Goal: Information Seeking & Learning: Learn about a topic

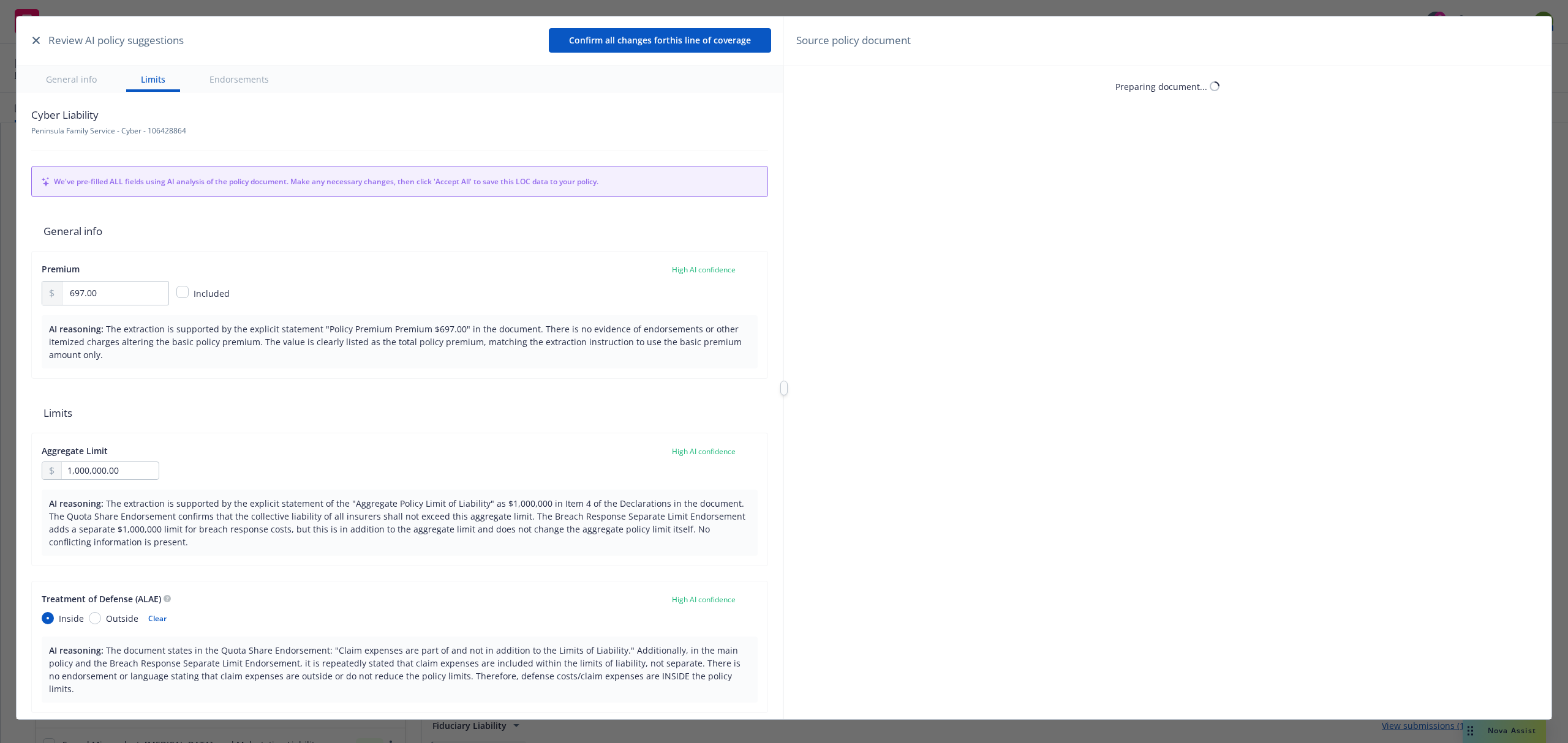
click at [34, 42] on icon "button" at bounding box center [36, 41] width 8 height 8
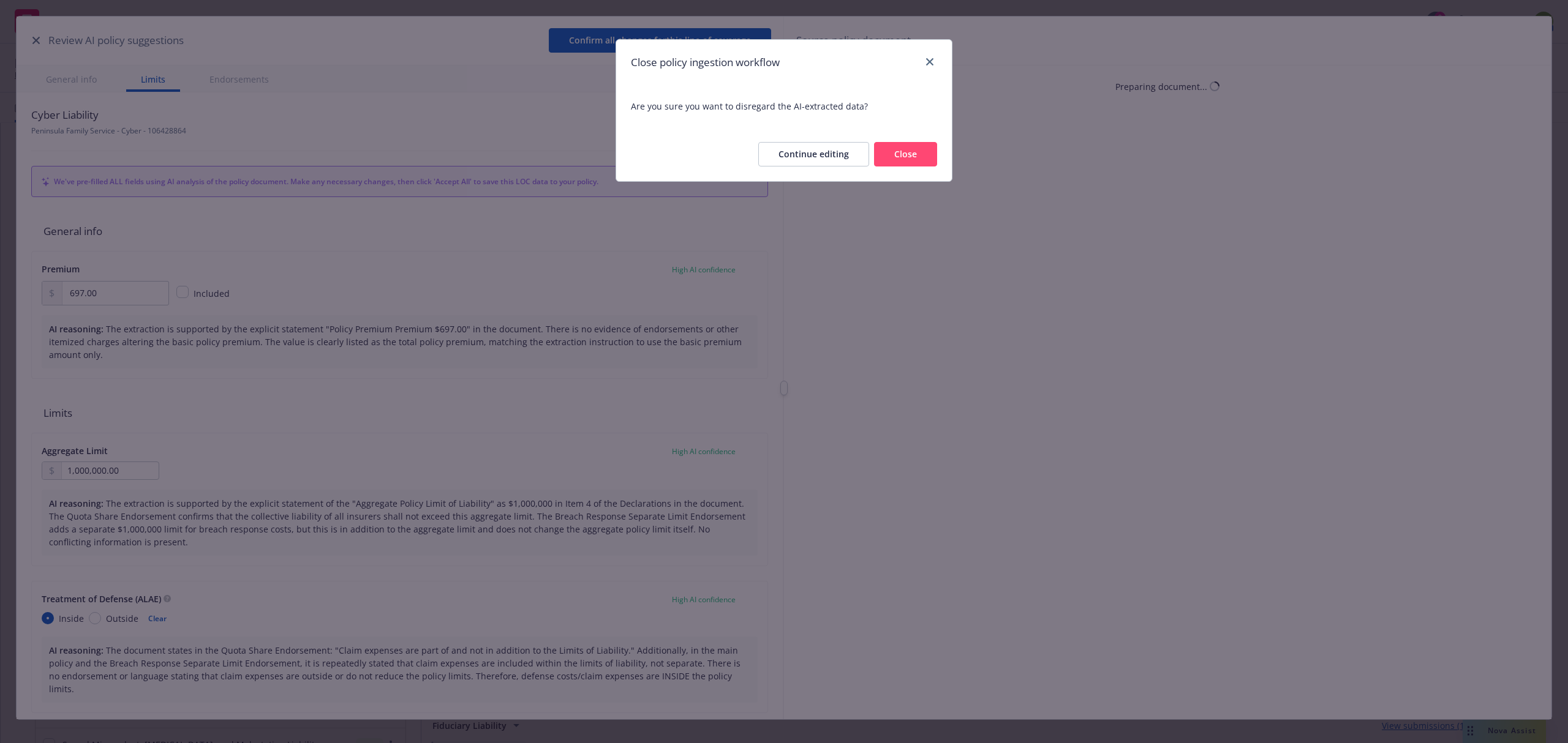
click at [894, 158] on button "Close" at bounding box center [906, 154] width 63 height 24
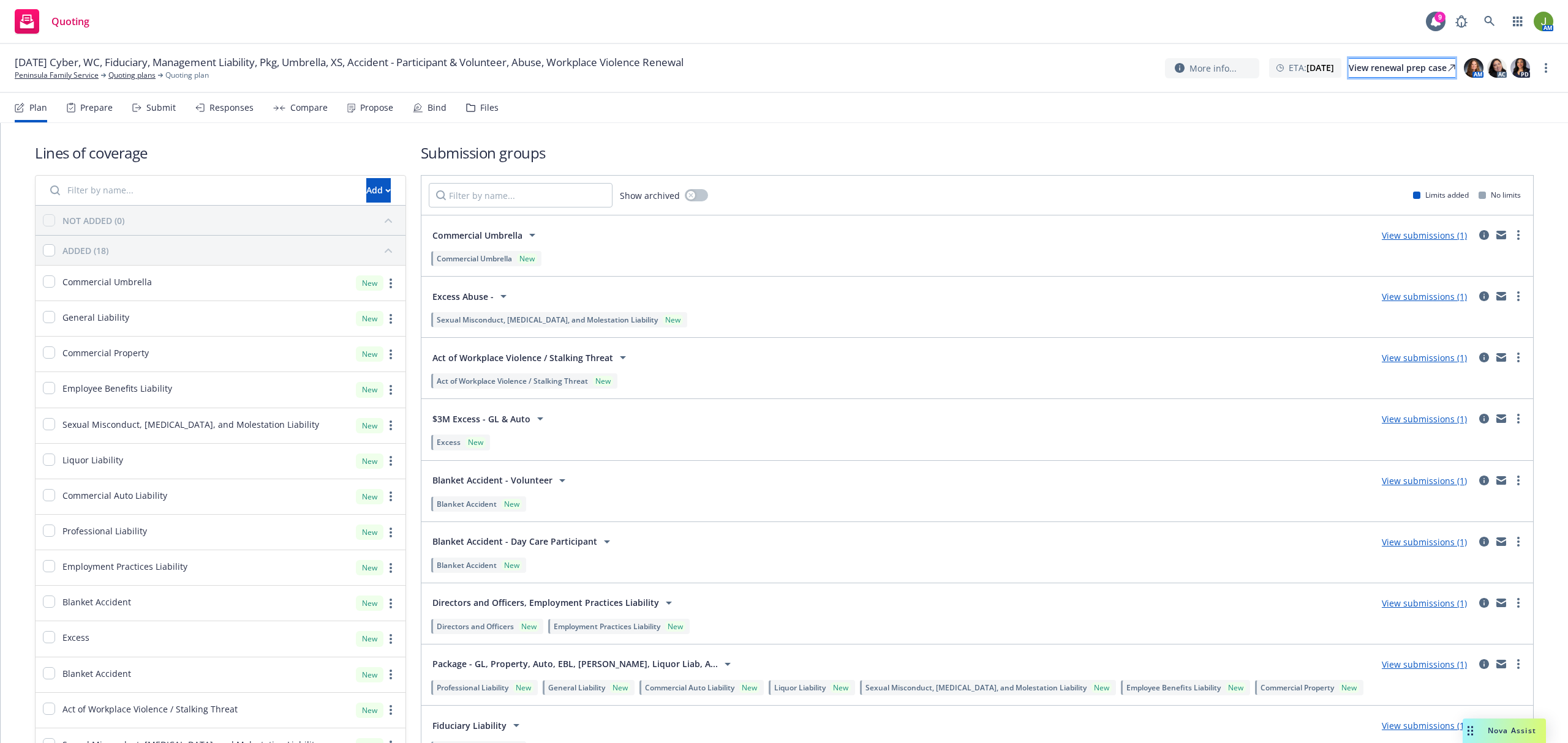
click at [1372, 70] on div "View renewal prep case" at bounding box center [1402, 68] width 106 height 18
